Goal: Transaction & Acquisition: Purchase product/service

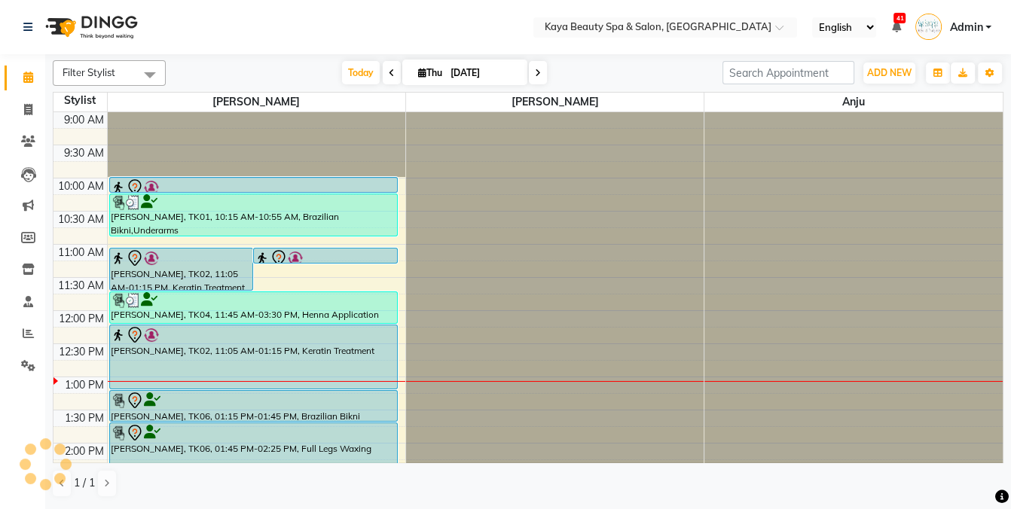
scroll to position [124, 0]
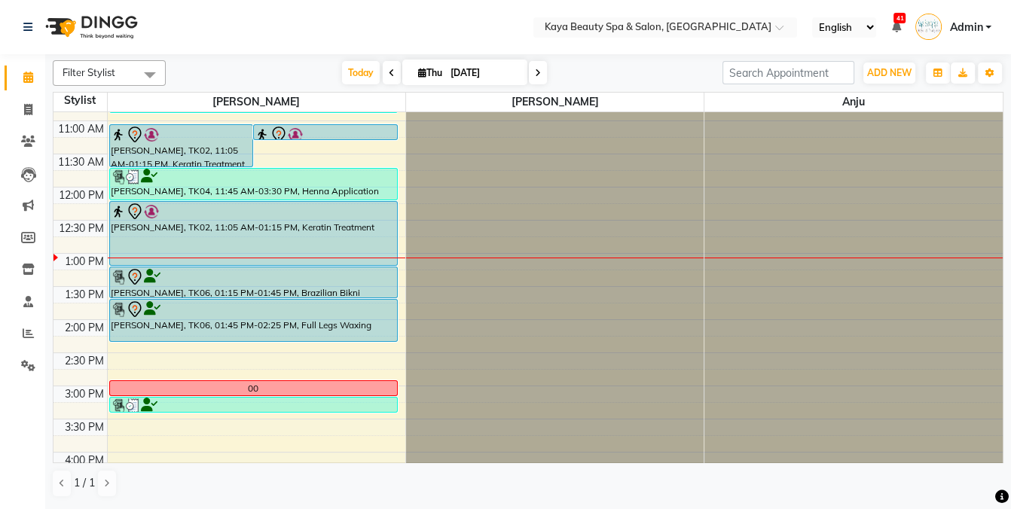
click at [180, 220] on div "[PERSON_NAME], TK02, 11:05 AM-01:15 PM, Keratin Treatment" at bounding box center [253, 233] width 287 height 63
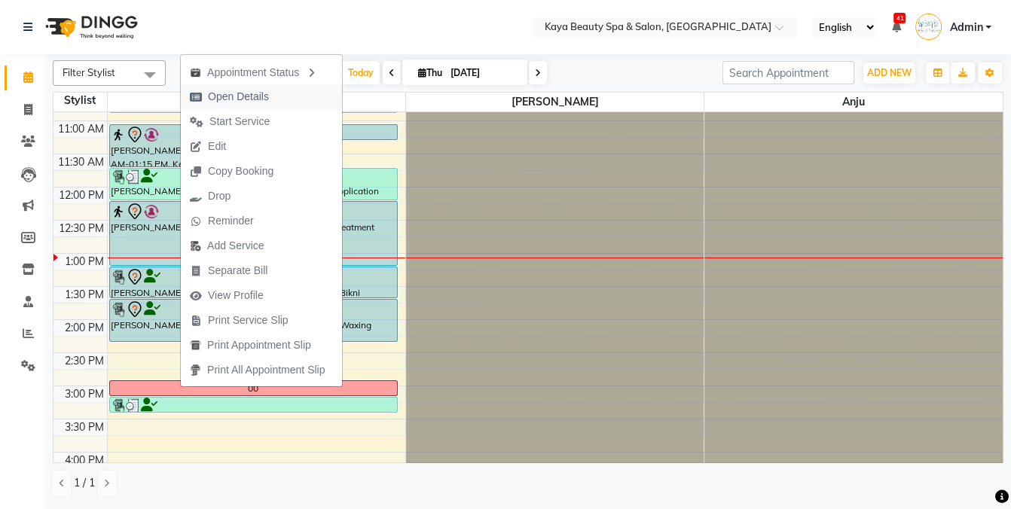
click at [243, 98] on span "Open Details" at bounding box center [238, 97] width 61 height 16
select select "7"
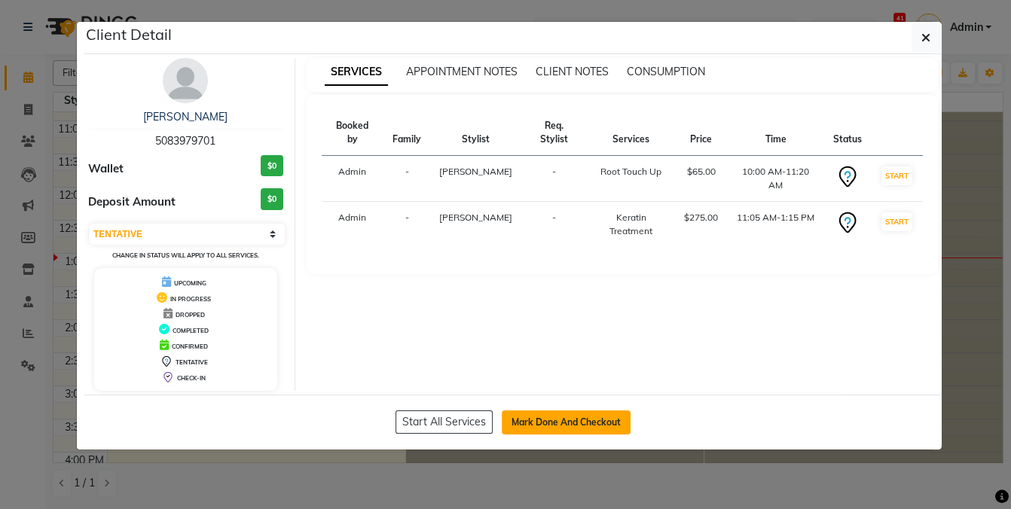
click at [605, 422] on button "Mark Done And Checkout" at bounding box center [566, 423] width 129 height 24
select select "service"
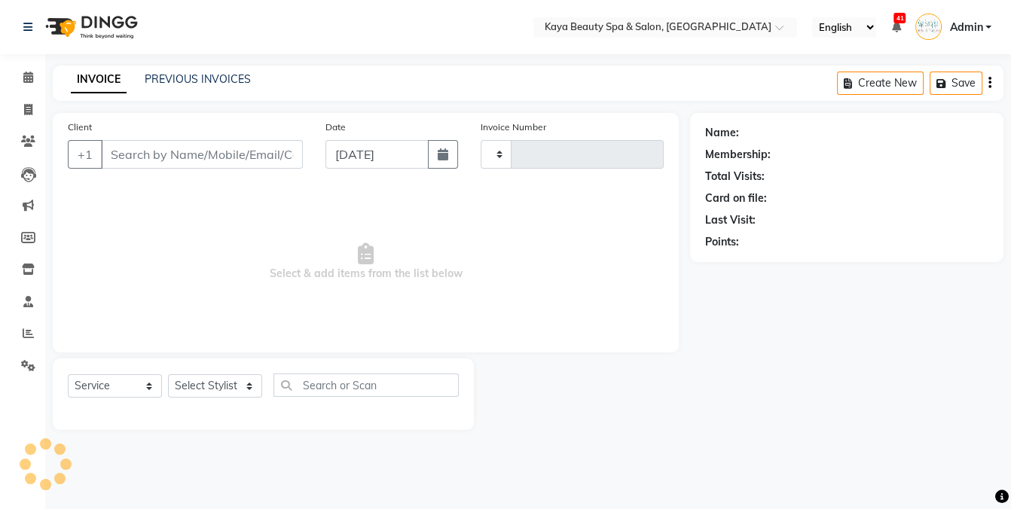
type input "1131"
select select "3896"
select select "19099"
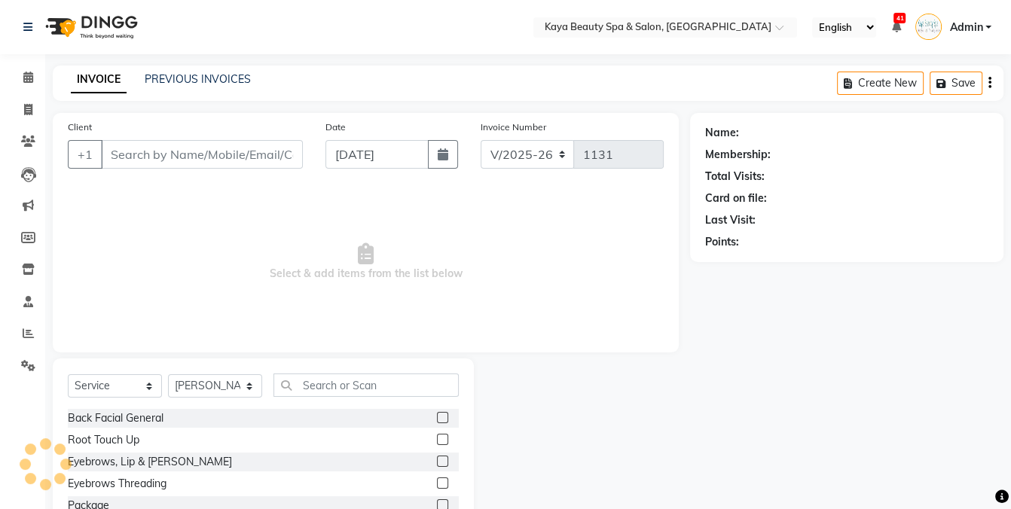
type input "5083979701"
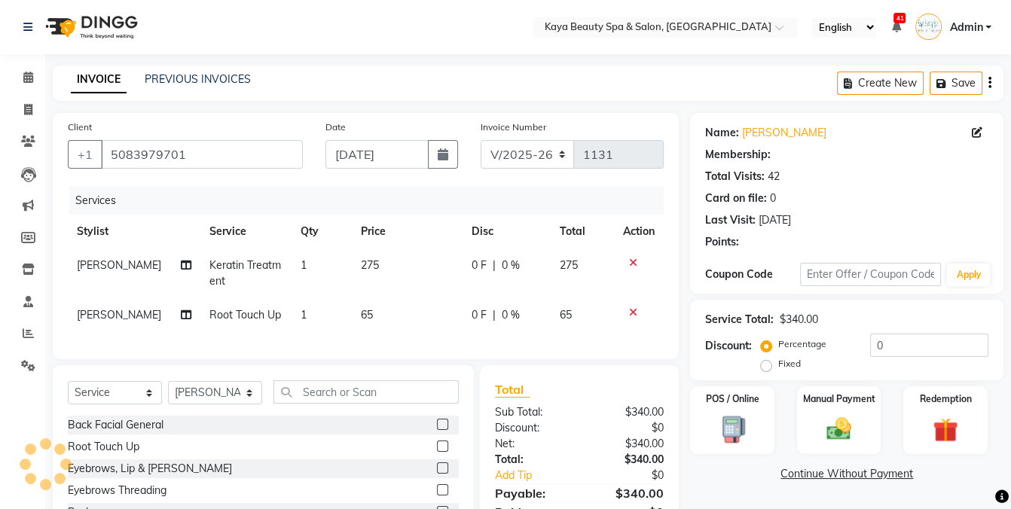
click at [249, 317] on span "Root Touch Up" at bounding box center [246, 315] width 72 height 14
select select "1: Object"
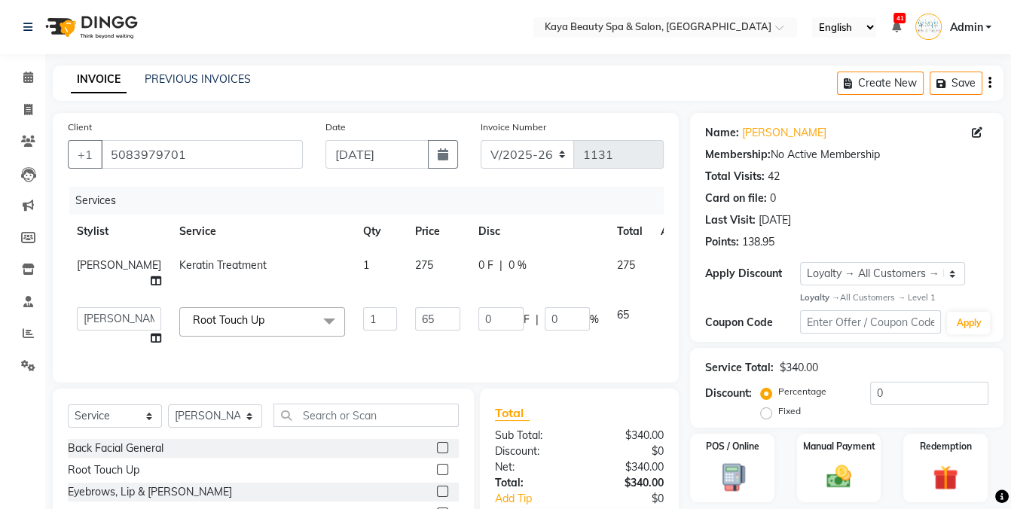
click at [314, 335] on span at bounding box center [329, 321] width 30 height 29
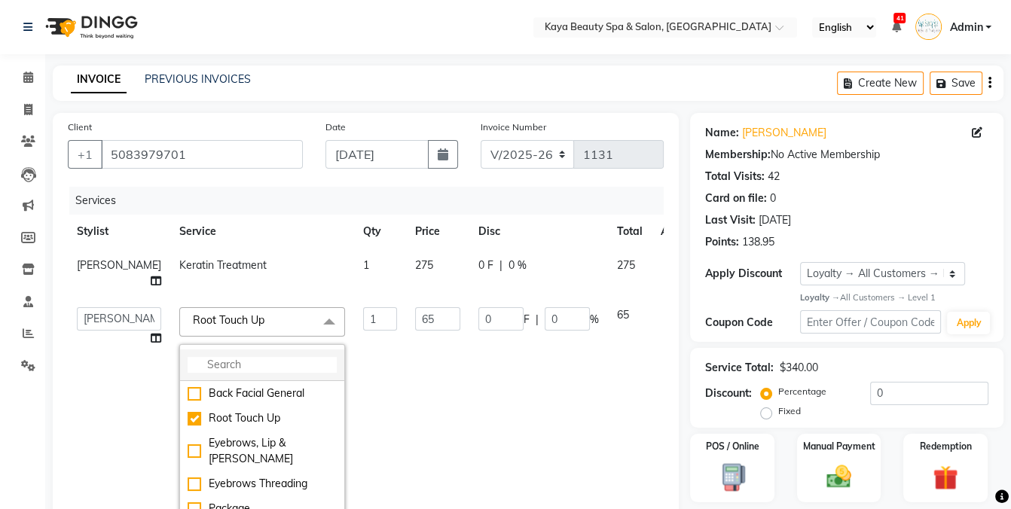
click at [221, 373] on input "multiselect-search" at bounding box center [262, 365] width 149 height 16
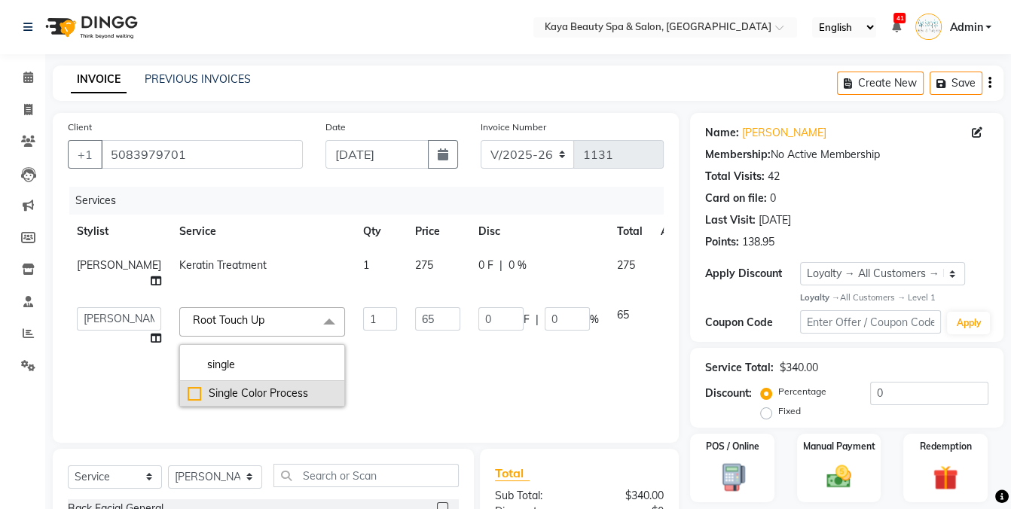
type input "single"
click at [188, 402] on div "Single Color Process" at bounding box center [262, 394] width 149 height 16
checkbox input "true"
type input "80"
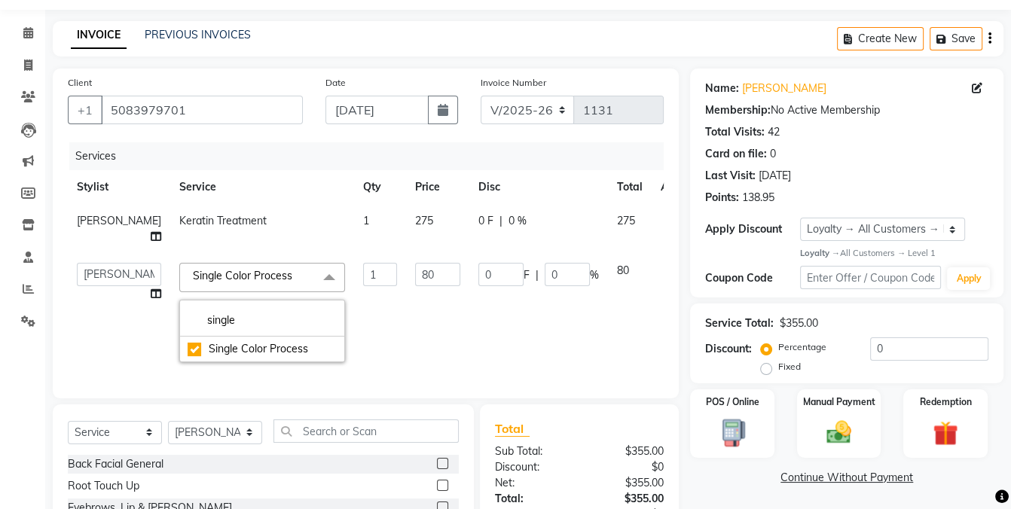
scroll to position [45, 0]
click at [345, 442] on input "text" at bounding box center [366, 430] width 185 height 23
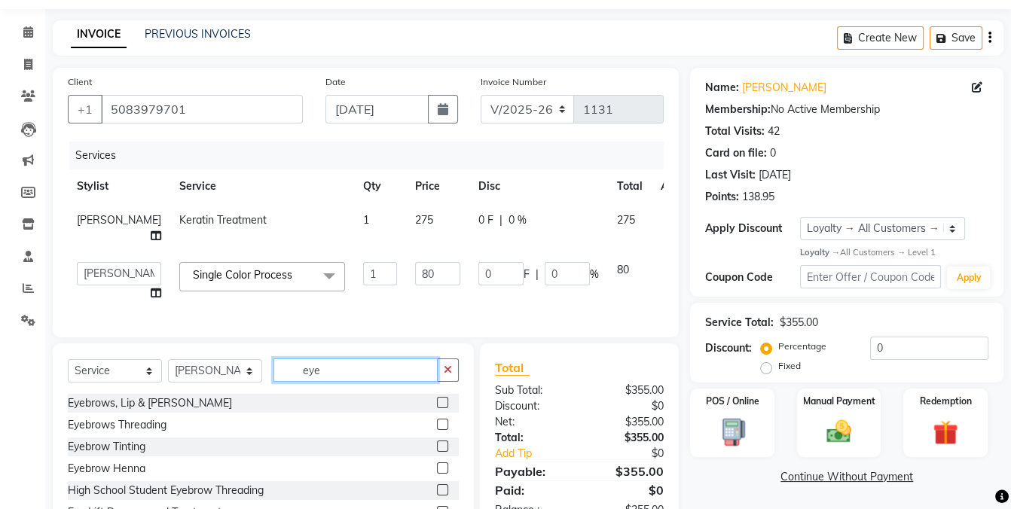
type input "eye"
click at [435, 435] on div "Eyebrows Threading" at bounding box center [263, 425] width 391 height 19
click at [439, 430] on label at bounding box center [442, 424] width 11 height 11
click at [439, 430] on input "checkbox" at bounding box center [442, 426] width 10 height 10
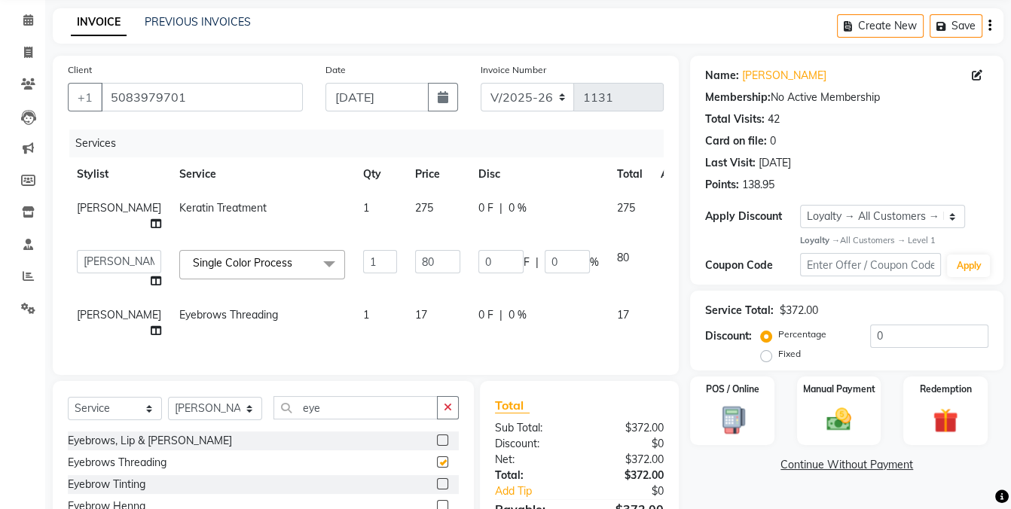
checkbox input "false"
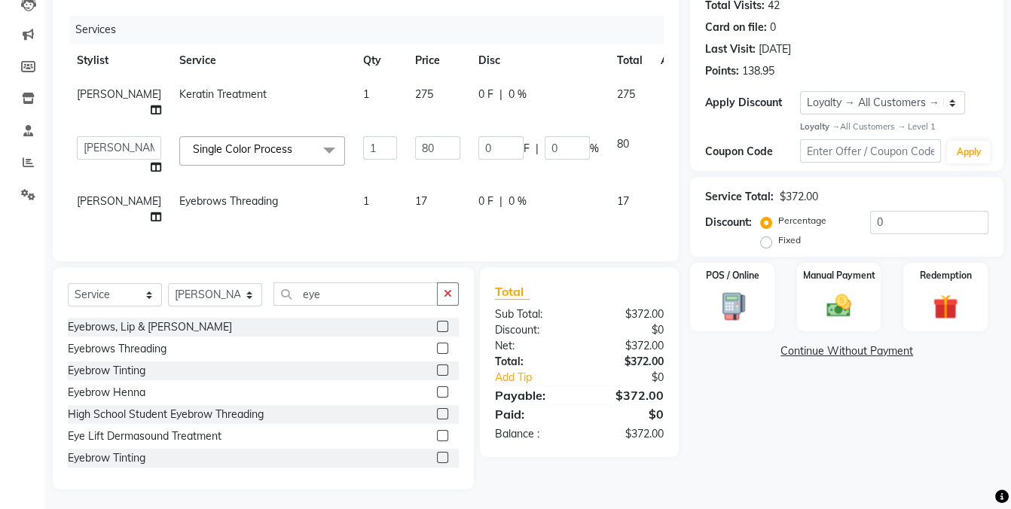
scroll to position [205, 0]
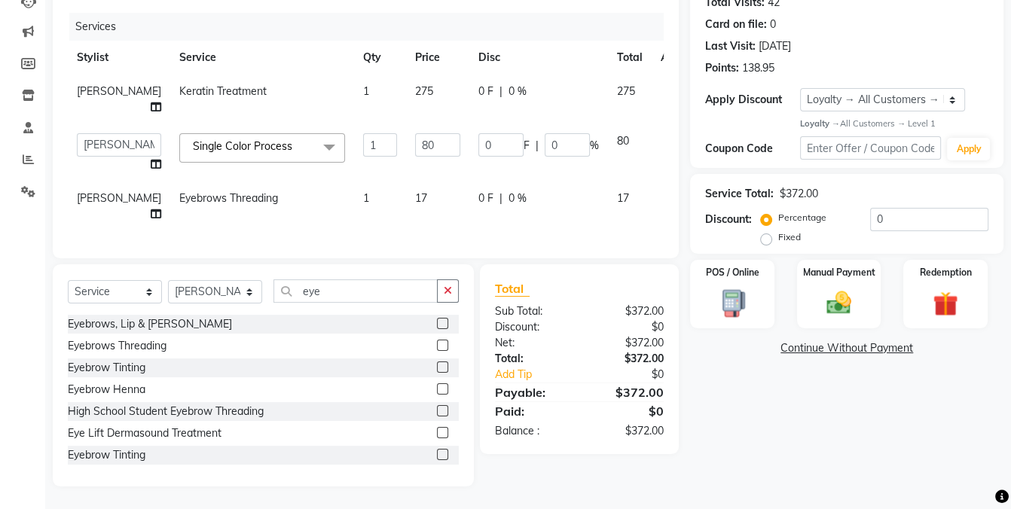
click at [766, 402] on div "Name: [PERSON_NAME] Membership: No Active Membership Total Visits: 42 Card on f…" at bounding box center [852, 213] width 325 height 548
click at [793, 421] on div "Name: [PERSON_NAME] Membership: No Active Membership Total Visits: 42 Card on f…" at bounding box center [852, 213] width 325 height 548
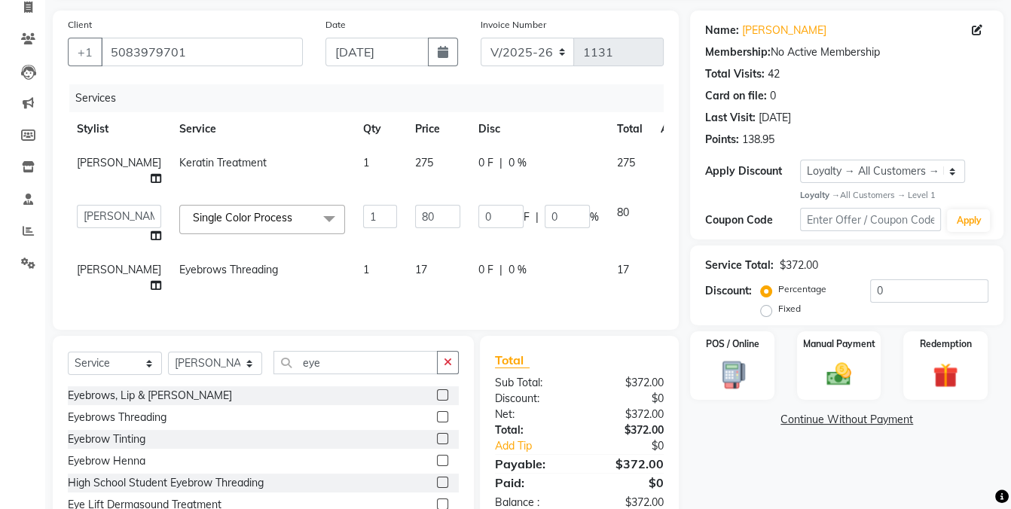
scroll to position [97, 0]
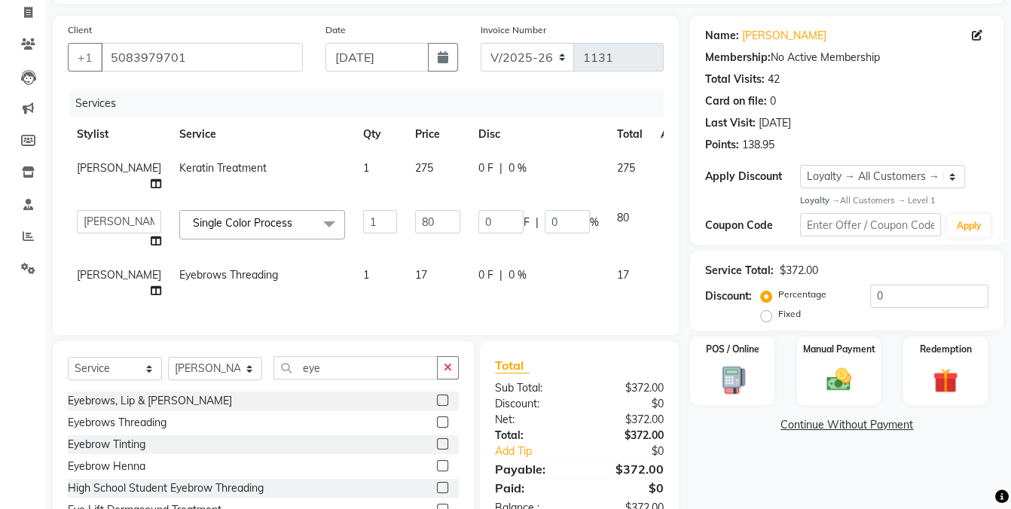
click at [774, 475] on div "Name: [PERSON_NAME] Membership: No Active Membership Total Visits: 42 Card on f…" at bounding box center [852, 290] width 325 height 548
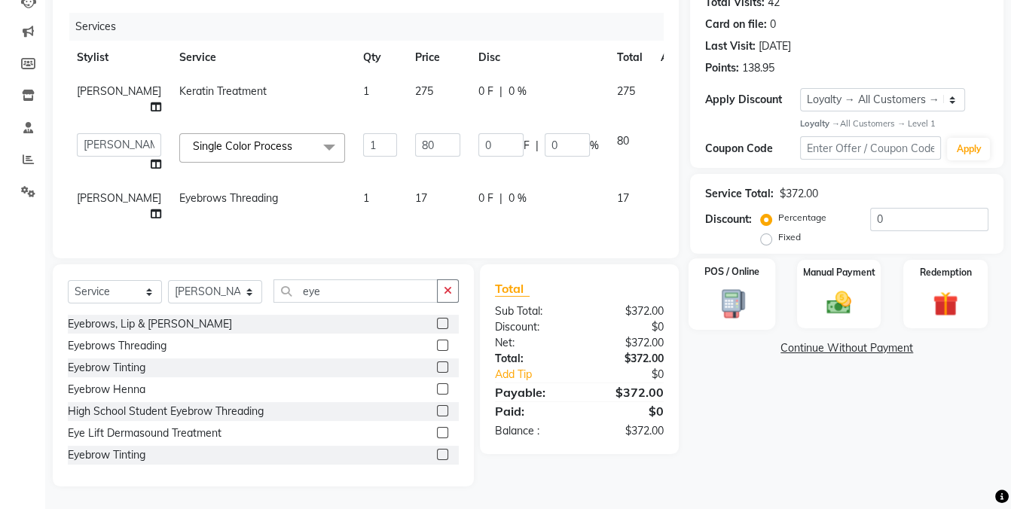
click at [726, 289] on img at bounding box center [732, 304] width 42 height 31
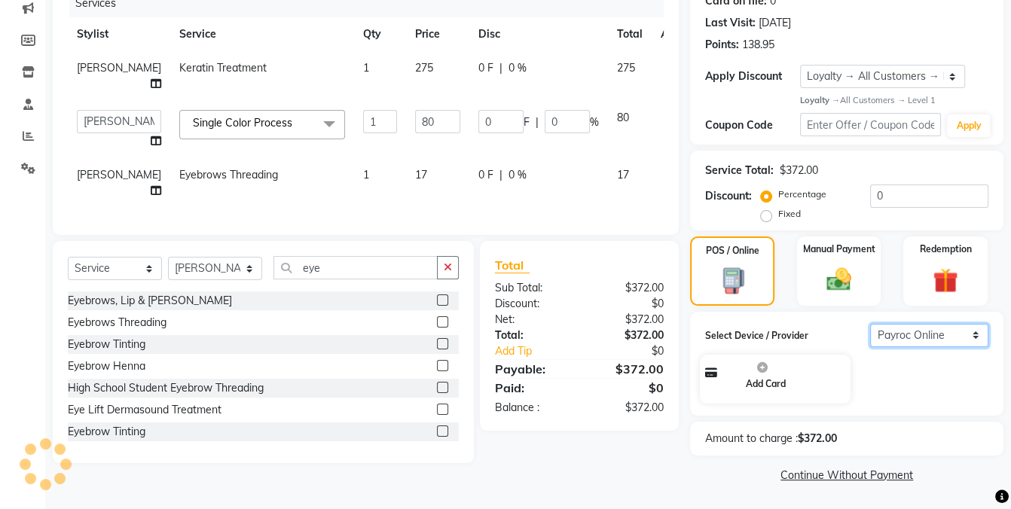
click at [934, 325] on select "Select Payroc Online Clover Mini New" at bounding box center [929, 335] width 118 height 23
select select "38"
click at [870, 324] on select "Select Payroc Online Clover Mini New" at bounding box center [929, 335] width 118 height 23
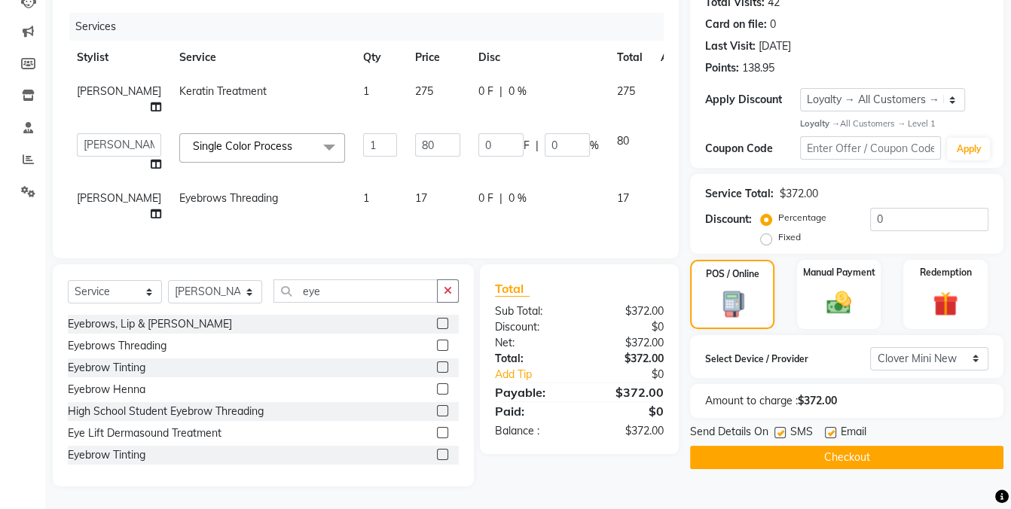
drag, startPoint x: 781, startPoint y: 397, endPoint x: 928, endPoint y: 391, distance: 147.1
click at [782, 427] on label at bounding box center [780, 432] width 11 height 11
click at [782, 429] on input "checkbox" at bounding box center [780, 434] width 10 height 10
checkbox input "false"
click at [910, 476] on div "Name: [PERSON_NAME] Membership: No Active Membership Total Visits: 42 Card on f…" at bounding box center [852, 213] width 325 height 548
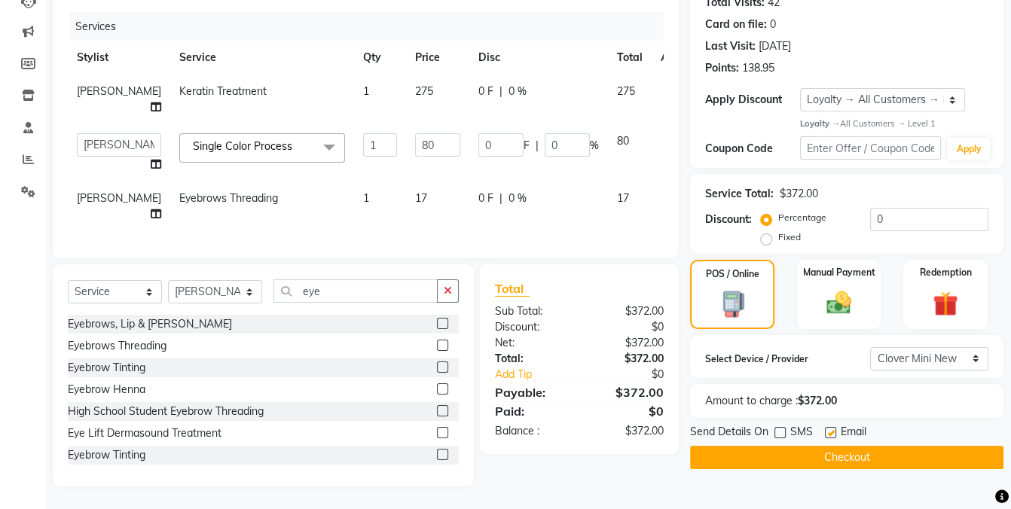
click at [844, 446] on button "Checkout" at bounding box center [846, 457] width 313 height 23
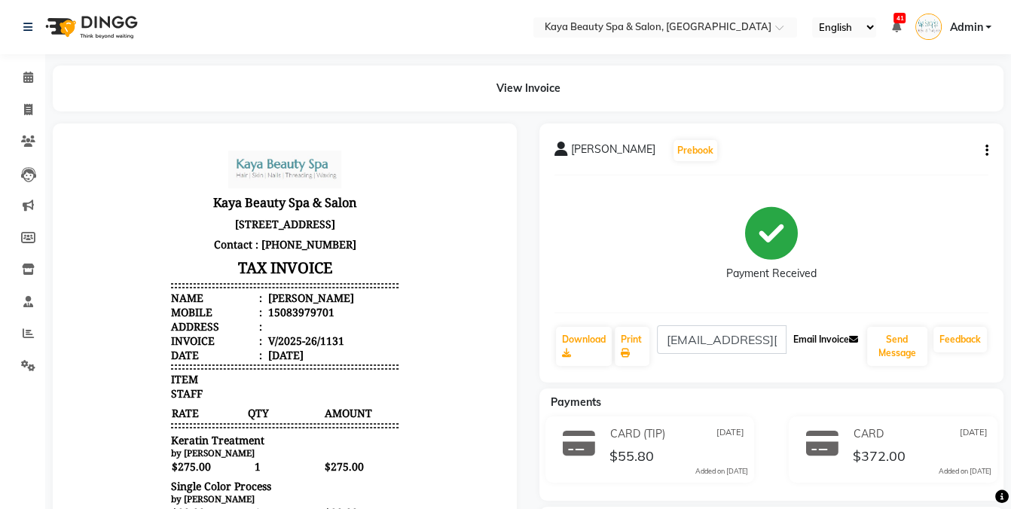
click at [812, 336] on button "Email Invoice" at bounding box center [826, 340] width 77 height 26
click at [25, 78] on icon at bounding box center [28, 77] width 10 height 11
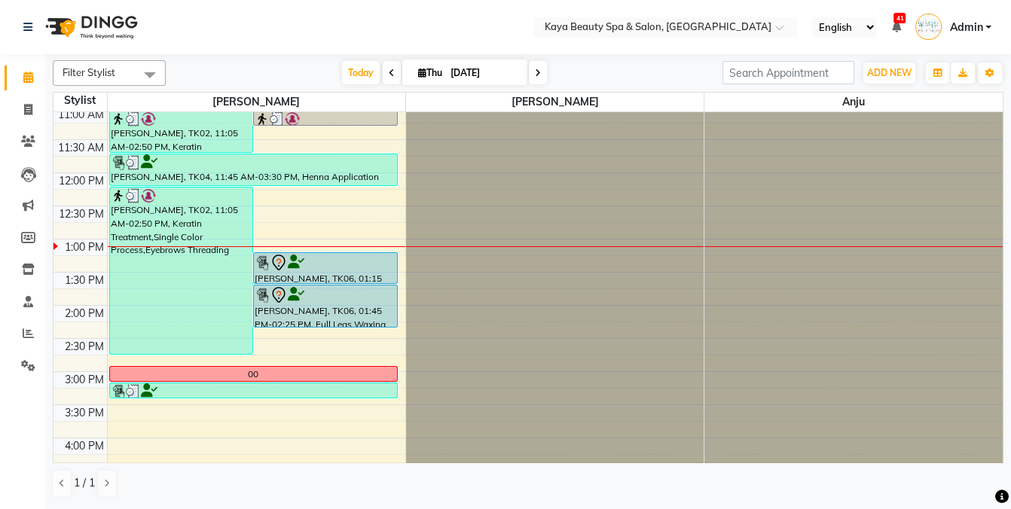
scroll to position [151, 0]
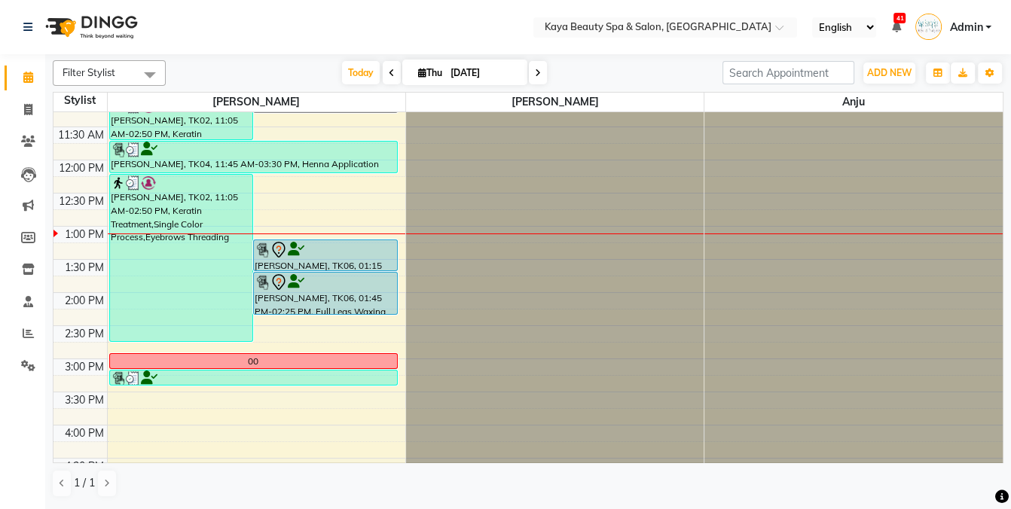
click at [418, 74] on icon at bounding box center [422, 73] width 8 height 10
select select "10"
select select "2025"
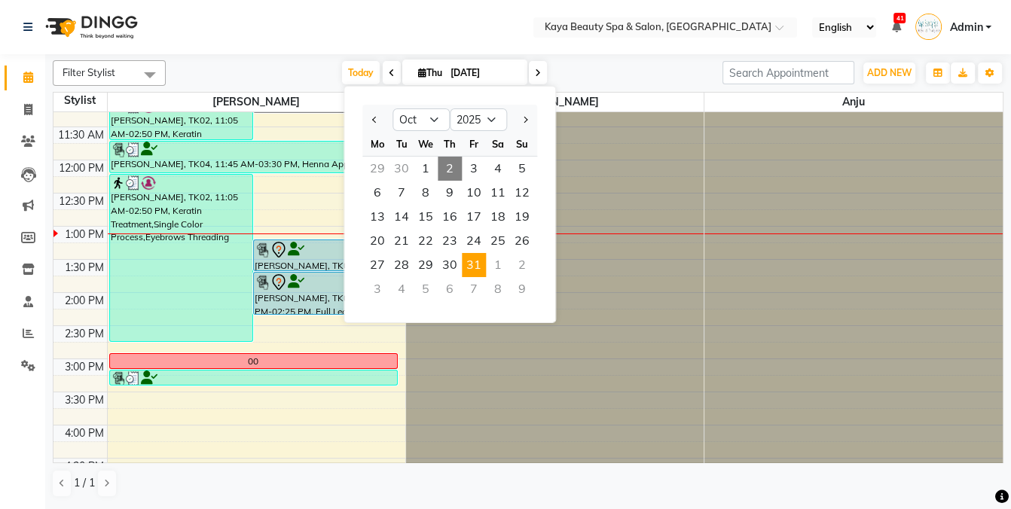
click at [469, 264] on span "31" at bounding box center [474, 265] width 24 height 24
type input "[DATE]"
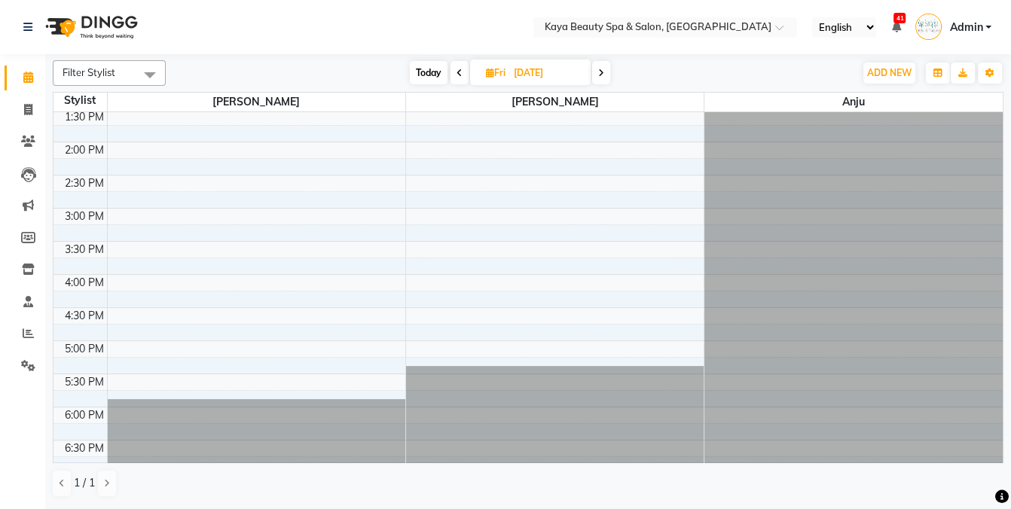
scroll to position [302, 0]
click at [139, 274] on div "9:00 AM 9:30 AM 10:00 AM 10:30 AM 11:00 AM 11:30 AM 12:00 PM 12:30 PM 1:00 PM 1…" at bounding box center [529, 141] width 950 height 662
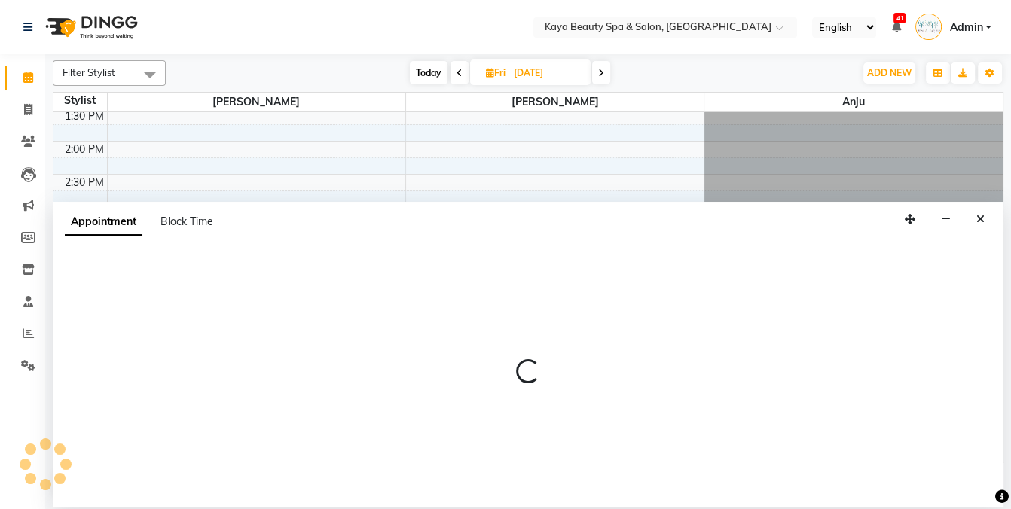
select select "19099"
select select "960"
select select "tentative"
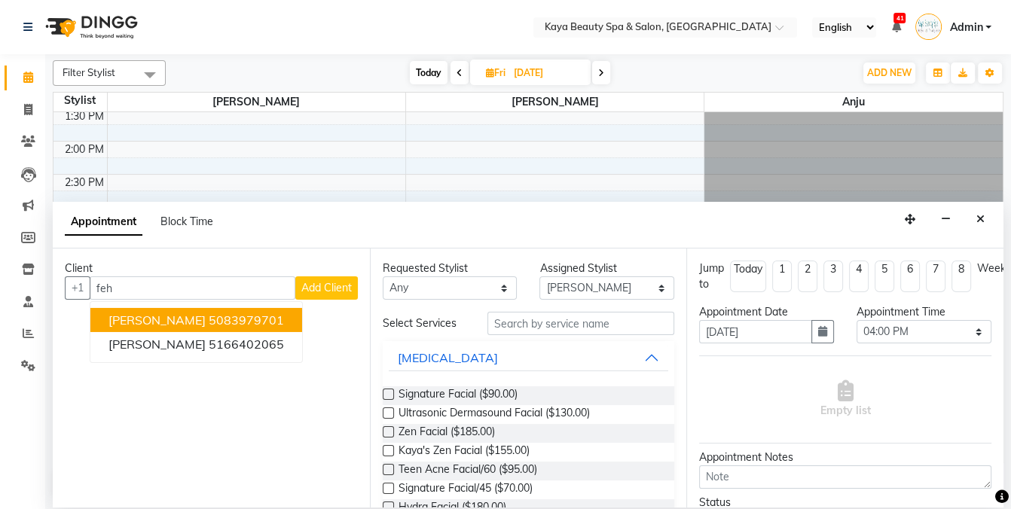
click at [191, 319] on span "[PERSON_NAME]" at bounding box center [157, 320] width 97 height 15
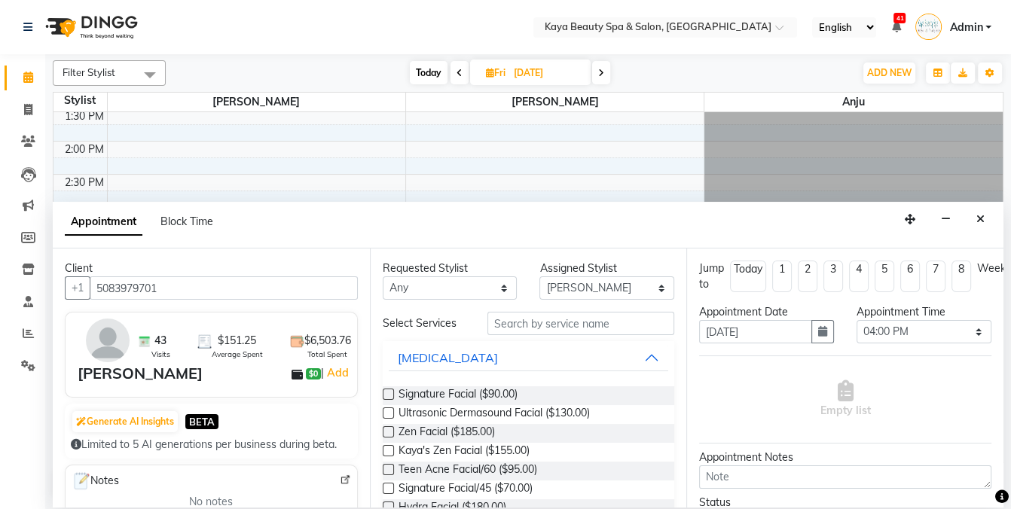
type input "5083979701"
click at [907, 329] on select "Select 10:00 AM 10:05 AM 10:10 AM 10:15 AM 10:20 AM 10:25 AM 10:30 AM 10:35 AM …" at bounding box center [924, 331] width 135 height 23
select select "930"
click at [857, 320] on select "Select 10:00 AM 10:05 AM 10:10 AM 10:15 AM 10:20 AM 10:25 AM 10:30 AM 10:35 AM …" at bounding box center [924, 331] width 135 height 23
click at [553, 323] on input "text" at bounding box center [581, 323] width 187 height 23
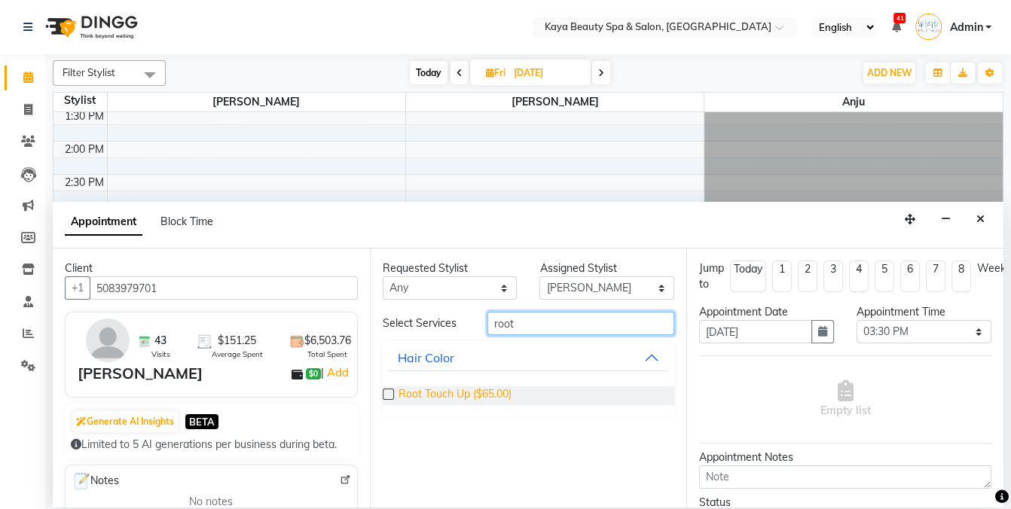
type input "root"
click at [446, 393] on span "Root Touch Up ($65.00)" at bounding box center [455, 396] width 113 height 19
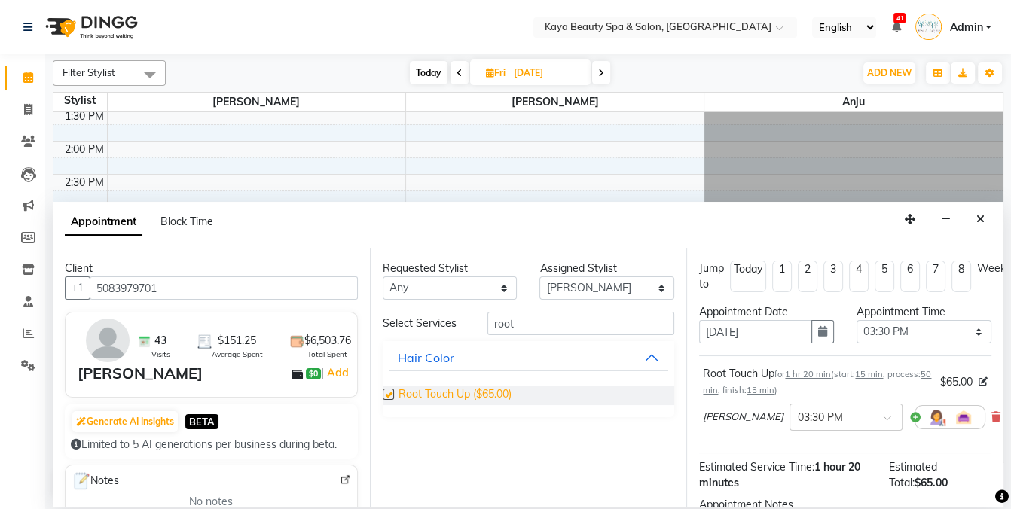
checkbox input "false"
drag, startPoint x: 526, startPoint y: 326, endPoint x: 490, endPoint y: 330, distance: 36.4
click at [490, 330] on input "root" at bounding box center [581, 323] width 187 height 23
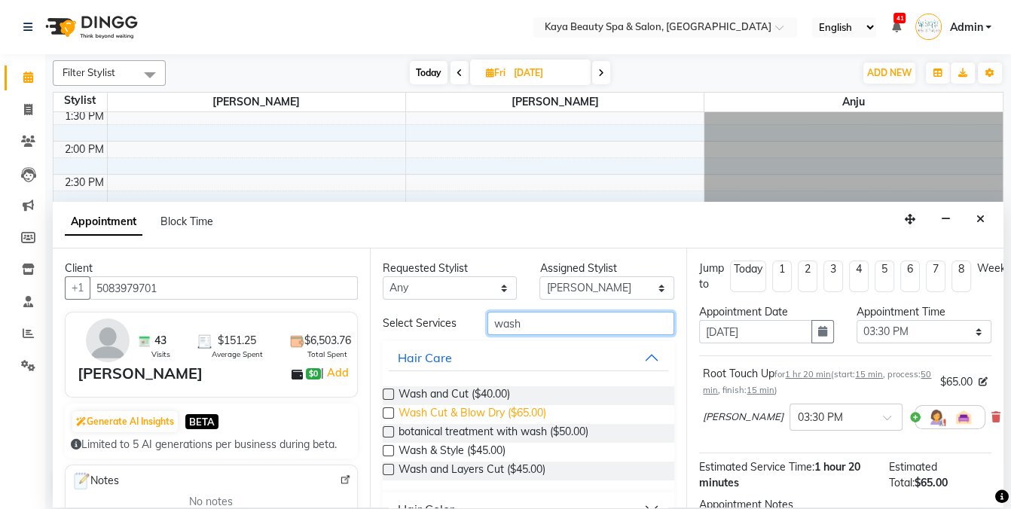
type input "wash"
click at [497, 414] on span "Wash Cut & Blow Dry ($65.00)" at bounding box center [473, 414] width 148 height 19
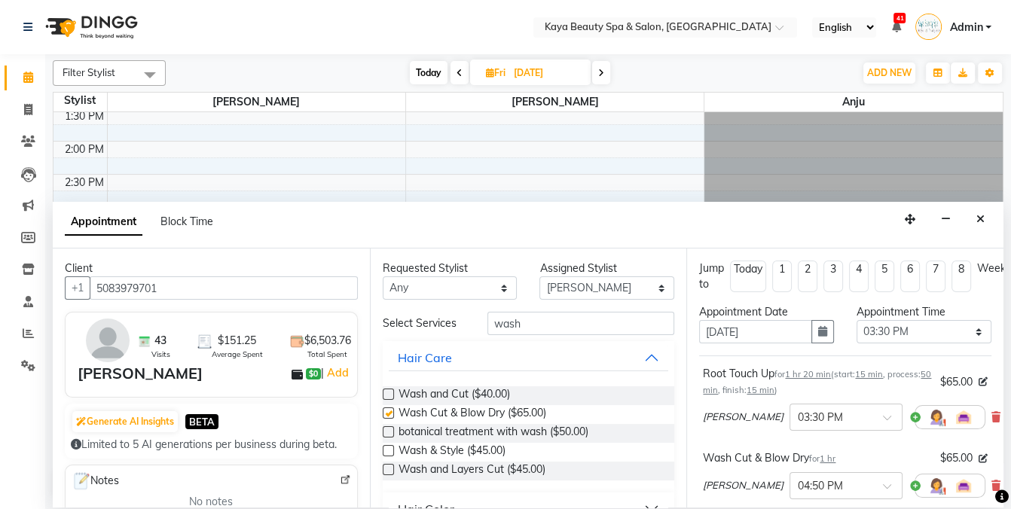
checkbox input "false"
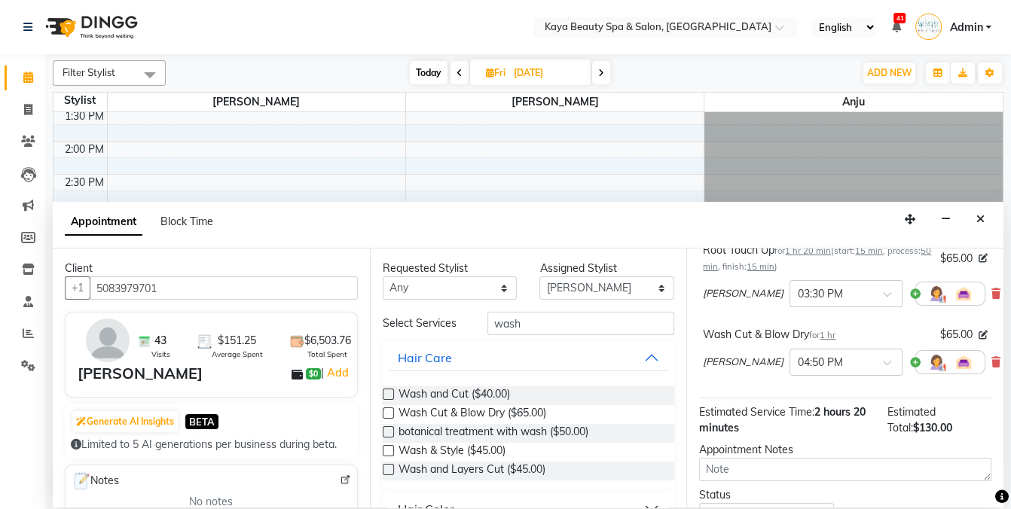
scroll to position [114, 0]
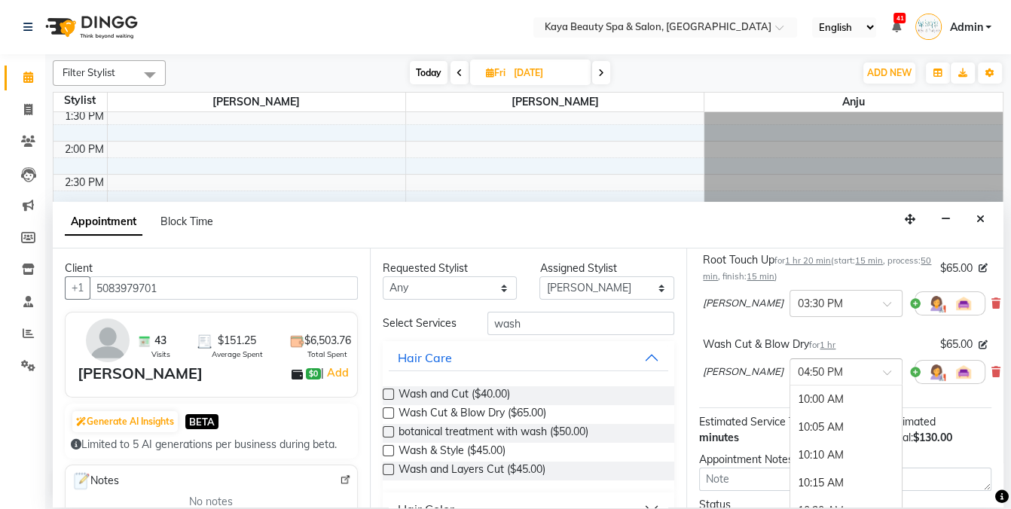
click at [883, 370] on span at bounding box center [892, 377] width 19 height 16
click at [806, 417] on div "04:40 PM" at bounding box center [847, 422] width 112 height 28
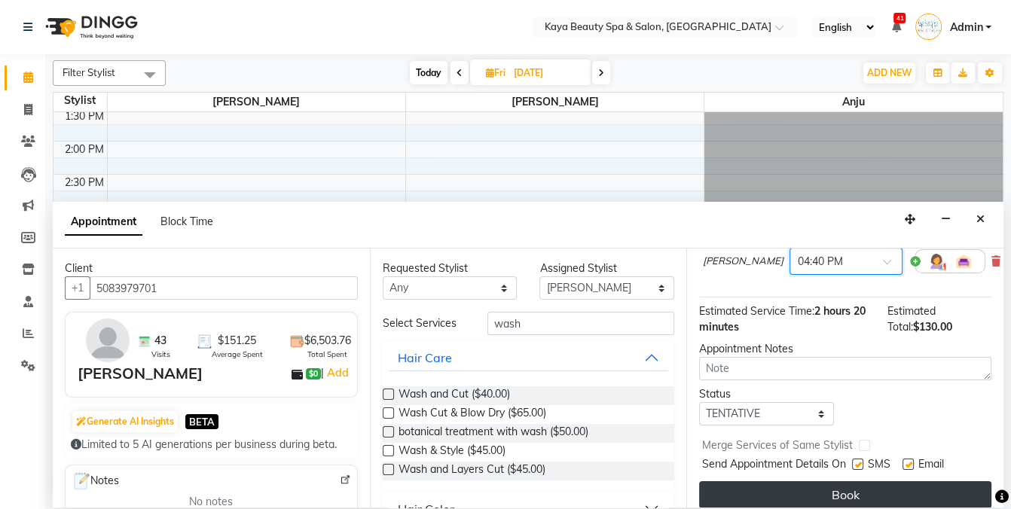
scroll to position [227, 0]
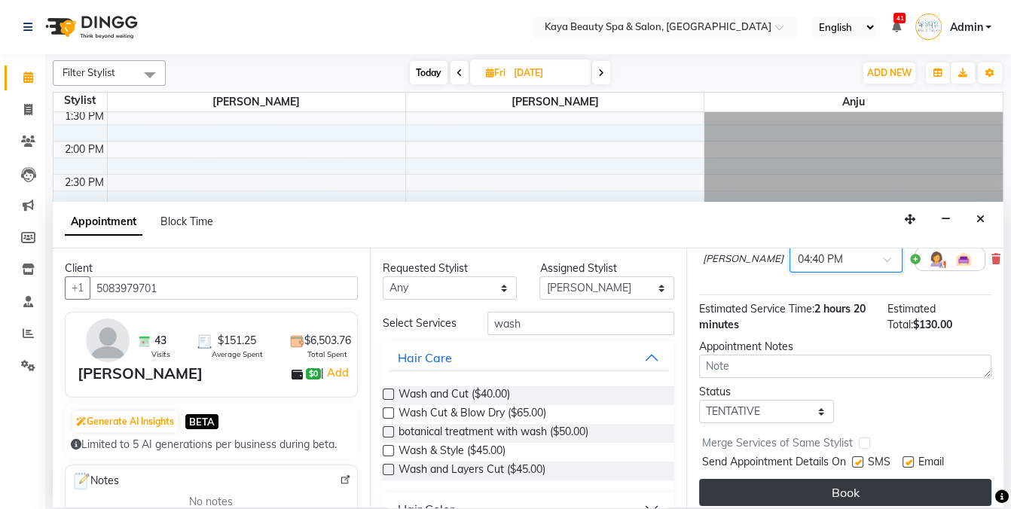
click at [892, 488] on button "Book" at bounding box center [845, 492] width 292 height 27
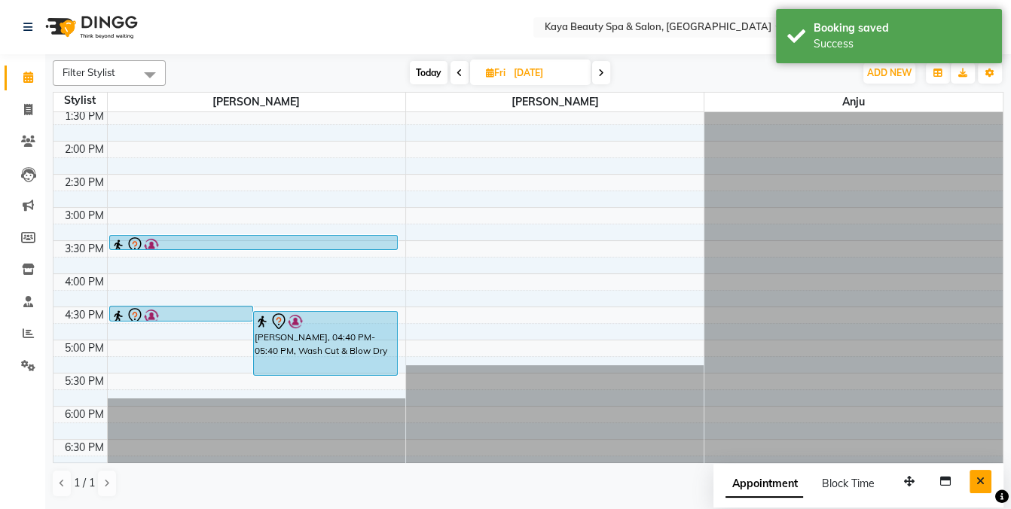
click at [979, 479] on icon "Close" at bounding box center [981, 481] width 8 height 11
click at [979, 479] on div "1 / 1" at bounding box center [528, 483] width 951 height 29
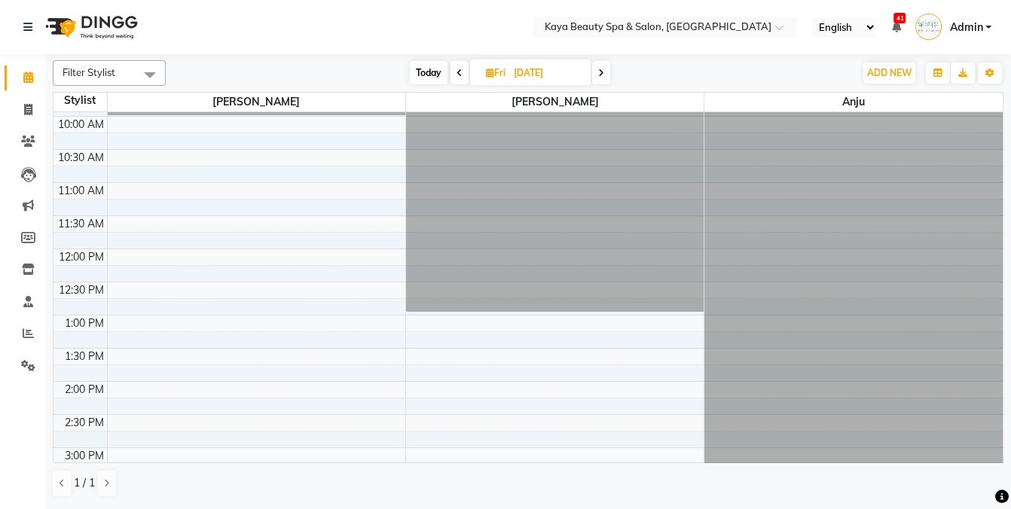
scroll to position [0, 0]
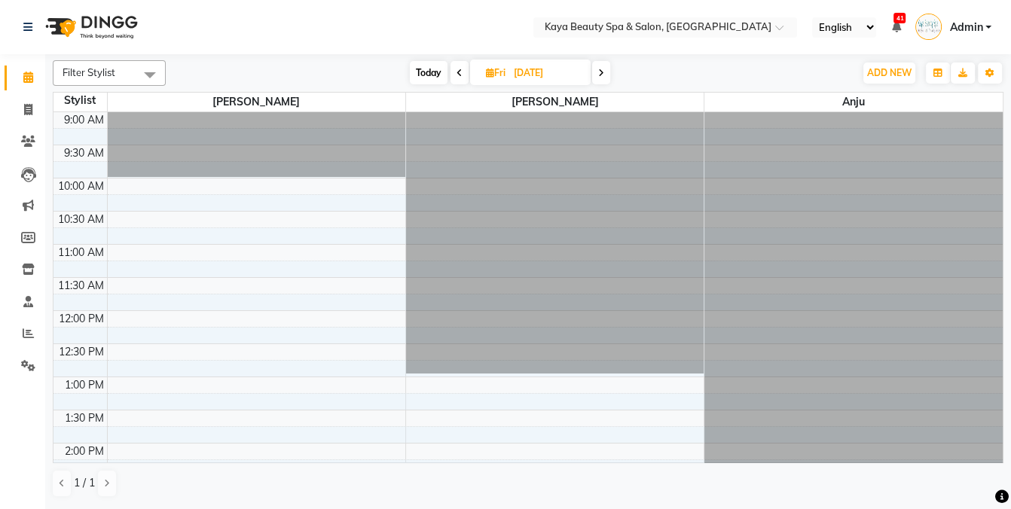
click at [433, 65] on span "Today" at bounding box center [429, 72] width 38 height 23
type input "[DATE]"
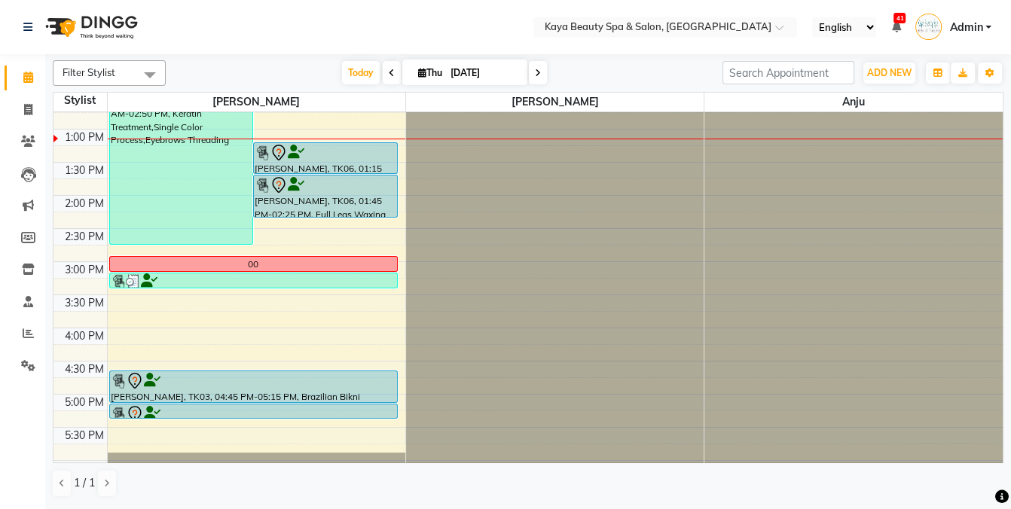
scroll to position [248, 0]
